Goal: Navigation & Orientation: Find specific page/section

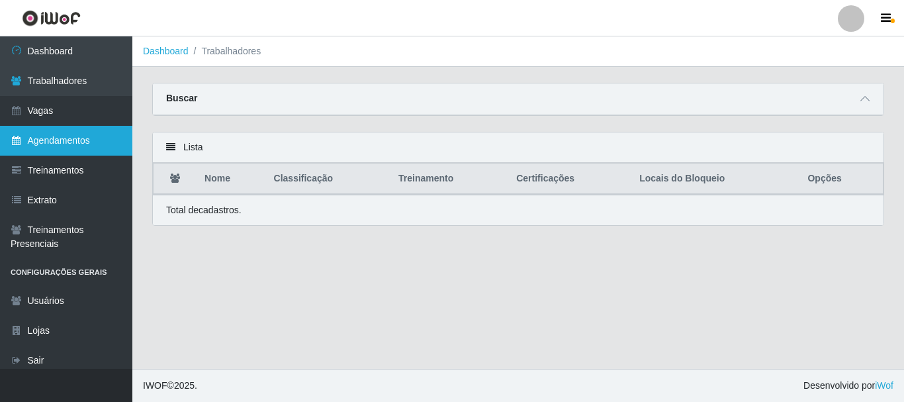
click at [64, 135] on link "Agendamentos" at bounding box center [66, 141] width 132 height 30
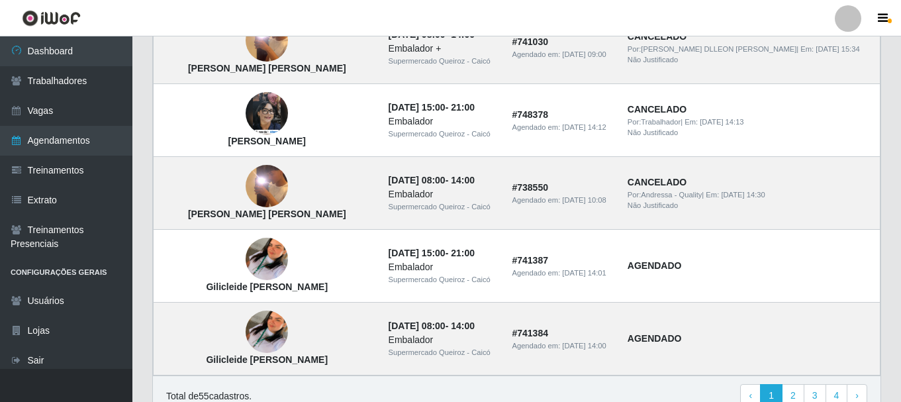
scroll to position [980, 0]
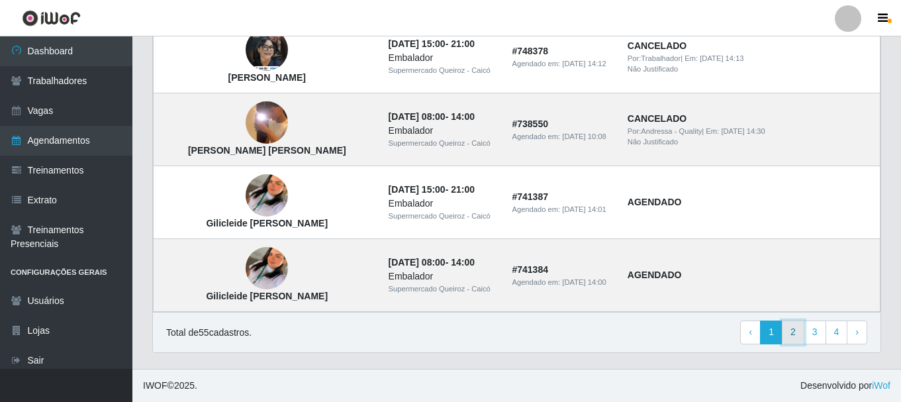
click at [792, 328] on link "2" at bounding box center [793, 332] width 23 height 24
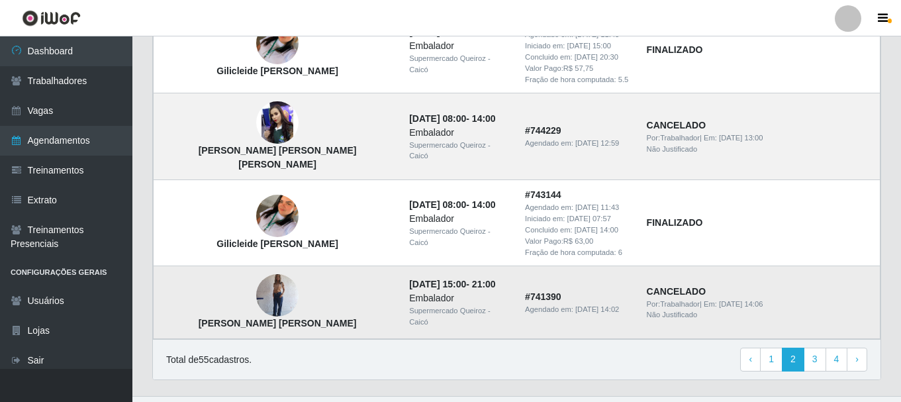
scroll to position [1020, 0]
click at [771, 347] on link "1" at bounding box center [771, 359] width 23 height 24
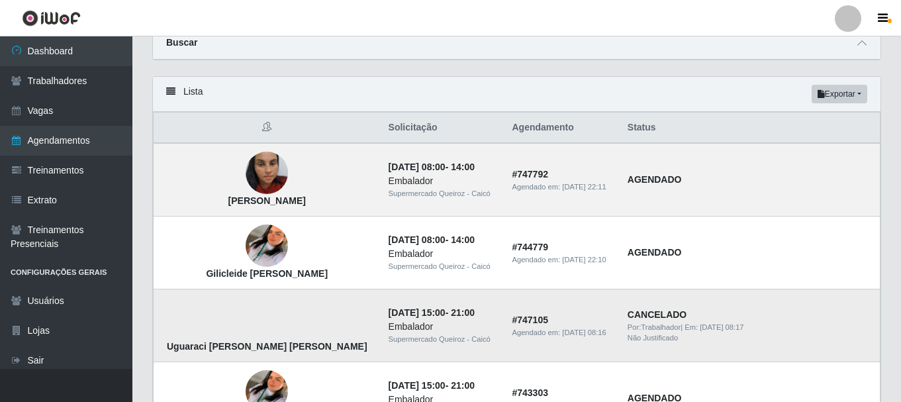
scroll to position [132, 0]
